Goal: Transaction & Acquisition: Book appointment/travel/reservation

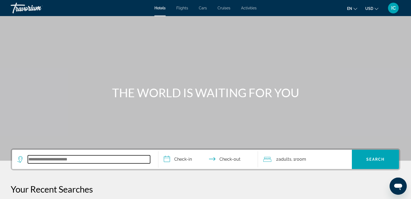
click at [49, 160] on input "Search widget" at bounding box center [89, 159] width 122 height 8
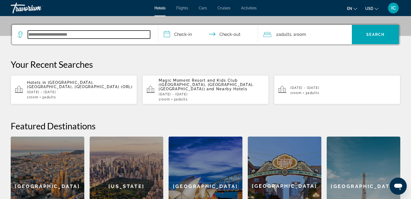
scroll to position [131, 0]
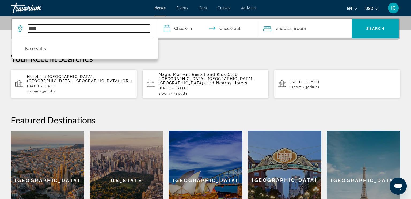
type input "*****"
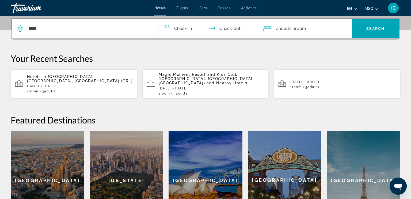
click at [190, 29] on input "**********" at bounding box center [209, 29] width 102 height 21
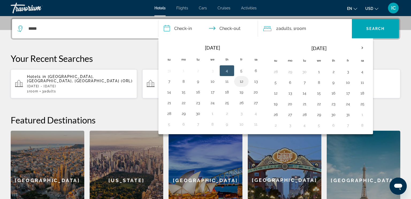
click at [240, 81] on button "12" at bounding box center [241, 81] width 9 height 7
click at [168, 91] on button "14" at bounding box center [169, 91] width 9 height 7
type input "**********"
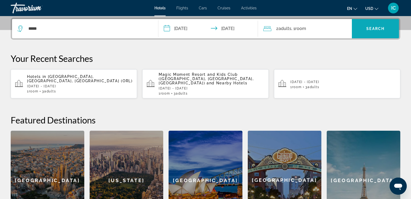
click at [378, 28] on span "Search" at bounding box center [375, 28] width 18 height 4
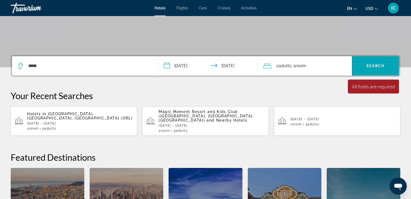
scroll to position [96, 0]
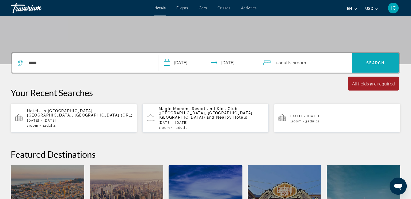
click at [374, 62] on span "Search" at bounding box center [375, 63] width 18 height 4
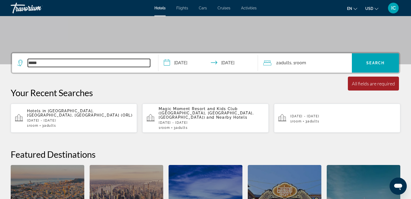
drag, startPoint x: 41, startPoint y: 62, endPoint x: 17, endPoint y: 64, distance: 24.5
click at [17, 64] on app-destination-search "*****" at bounding box center [85, 62] width 146 height 19
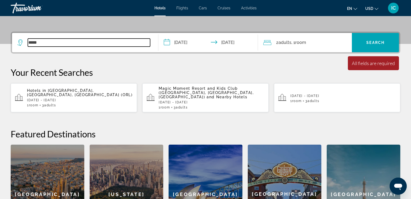
scroll to position [131, 0]
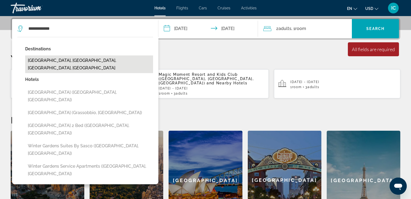
click at [68, 61] on button "[GEOGRAPHIC_DATA], [GEOGRAPHIC_DATA], [GEOGRAPHIC_DATA], [GEOGRAPHIC_DATA]" at bounding box center [89, 64] width 128 height 18
type input "**********"
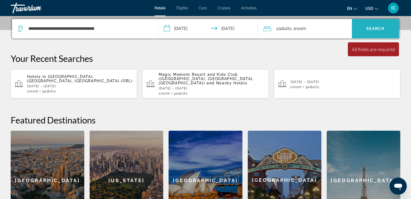
click at [376, 27] on span "Search" at bounding box center [375, 28] width 18 height 4
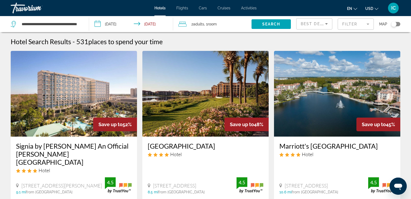
click at [368, 23] on mat-form-field "Filter" at bounding box center [356, 23] width 36 height 11
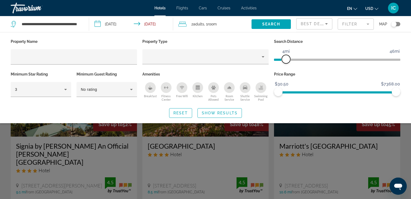
drag, startPoint x: 353, startPoint y: 58, endPoint x: 287, endPoint y: 66, distance: 66.4
click at [287, 66] on div "Search Distance 1mi 46mi 4mi" at bounding box center [337, 54] width 132 height 33
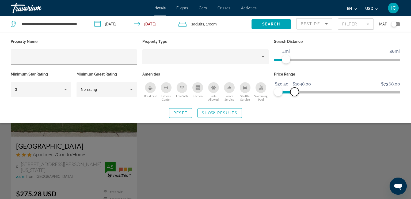
drag, startPoint x: 396, startPoint y: 91, endPoint x: 295, endPoint y: 102, distance: 102.0
click at [295, 102] on div "Price Range $30.50 $7368.00 $30.50 $1048.00 $30.50 - $1048.00" at bounding box center [337, 86] width 132 height 32
drag, startPoint x: 293, startPoint y: 93, endPoint x: 290, endPoint y: 94, distance: 4.0
click at [290, 94] on span "ngx-slider-max" at bounding box center [289, 92] width 9 height 9
click at [327, 24] on icon "Sort by" at bounding box center [326, 23] width 3 height 1
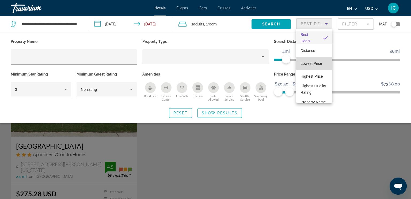
click at [320, 63] on span "Lowest Price" at bounding box center [311, 63] width 21 height 4
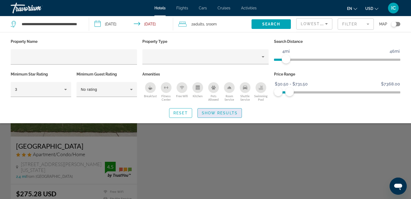
click at [222, 113] on span "Show Results" at bounding box center [220, 113] width 36 height 4
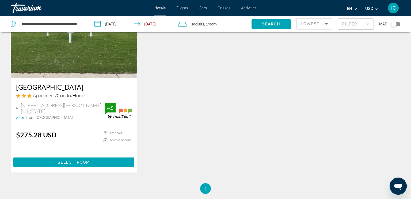
scroll to position [63, 0]
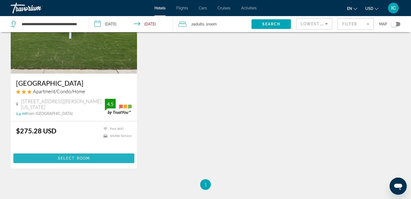
click at [88, 160] on span "Select Room" at bounding box center [74, 158] width 32 height 4
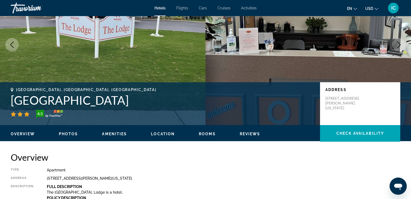
scroll to position [53, 0]
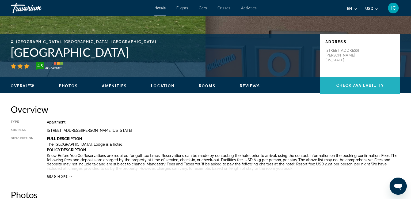
click at [359, 85] on span "Check Availability" at bounding box center [360, 85] width 48 height 4
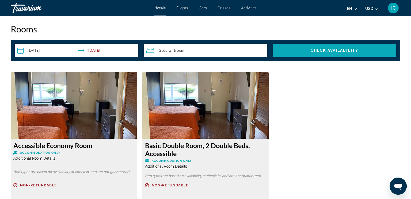
scroll to position [675, 0]
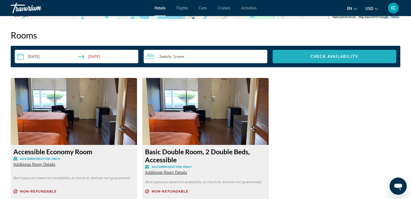
click at [340, 58] on span "Check Availability" at bounding box center [335, 56] width 48 height 4
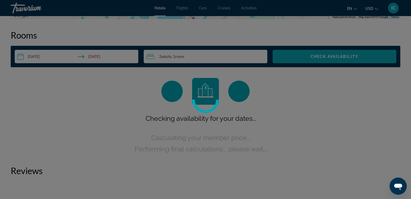
scroll to position [673, 0]
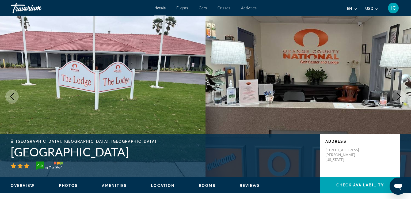
click at [393, 10] on span "IC" at bounding box center [393, 7] width 5 height 5
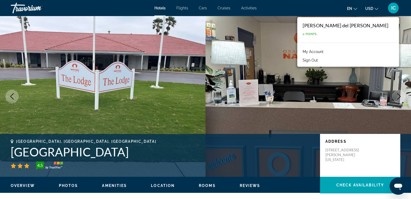
click at [321, 60] on button "Sign Out" at bounding box center [310, 60] width 21 height 7
